Goal: Communication & Community: Ask a question

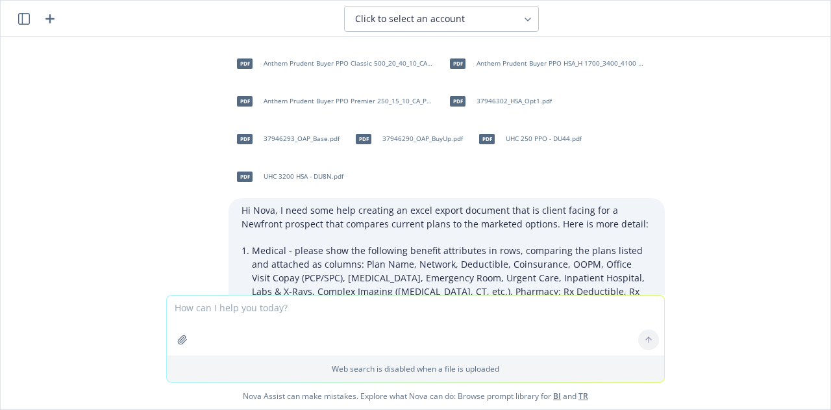
scroll to position [2144, 0]
